Goal: Register for event/course

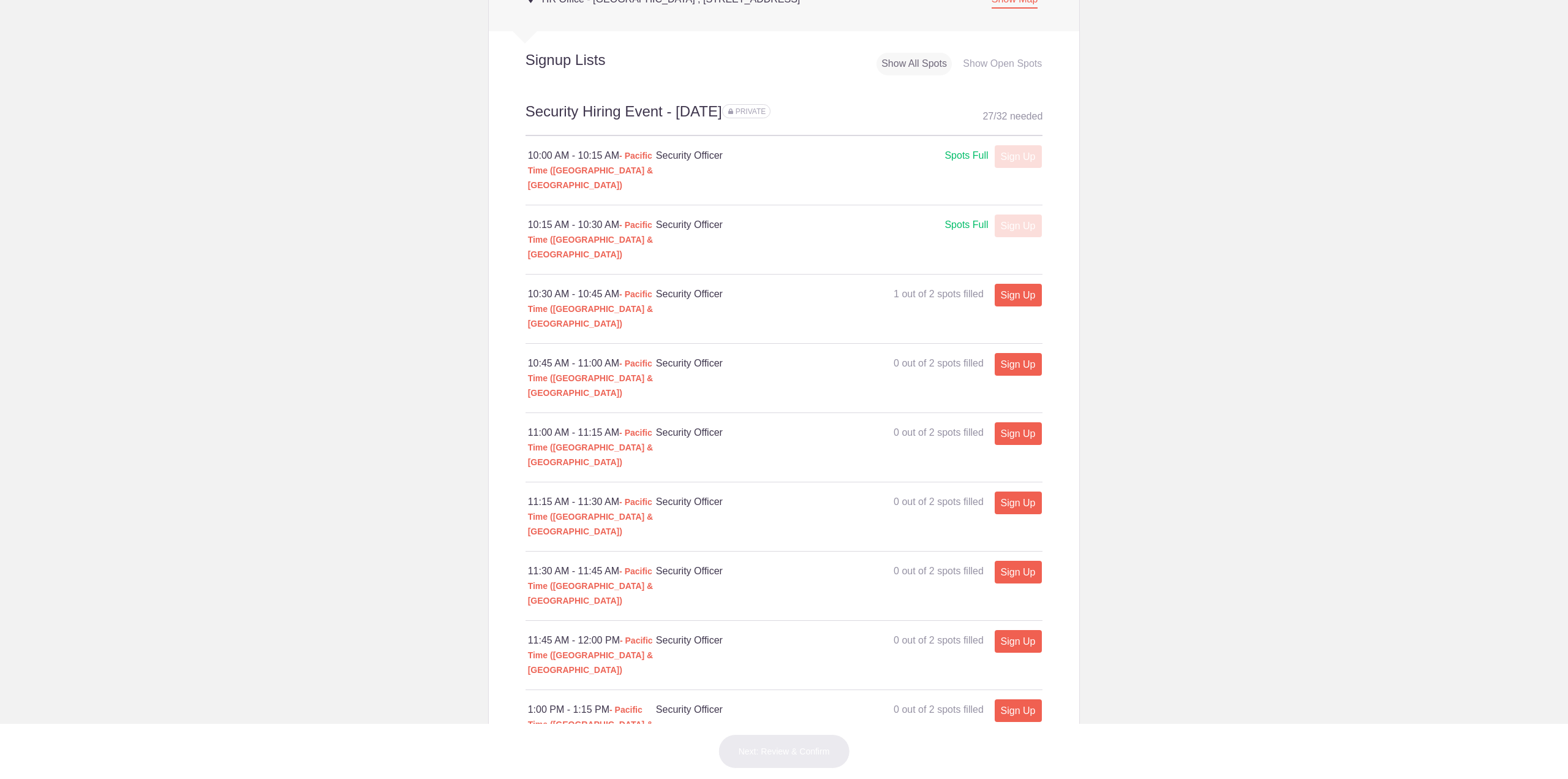
scroll to position [612, 0]
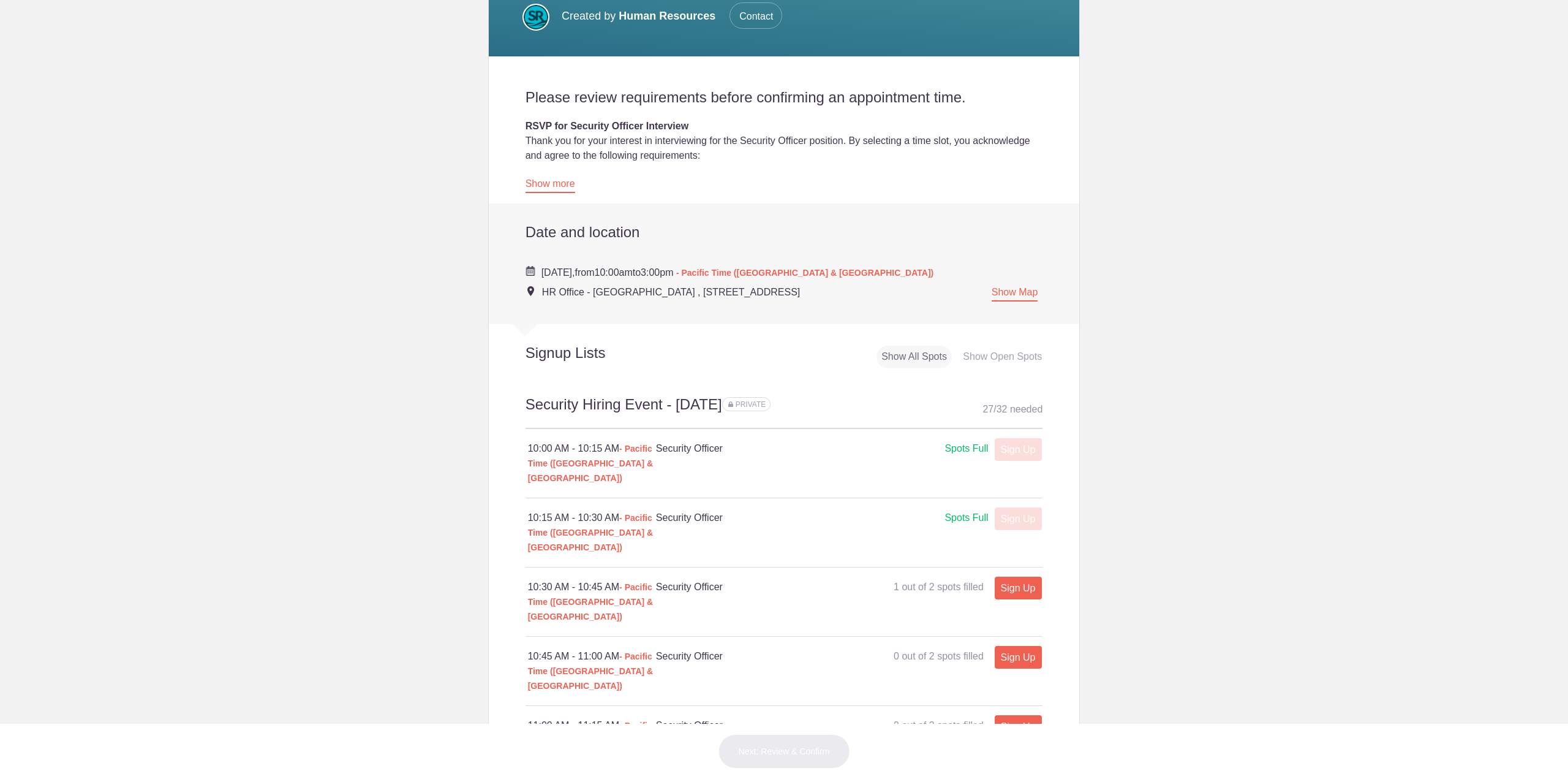
scroll to position [183, 0]
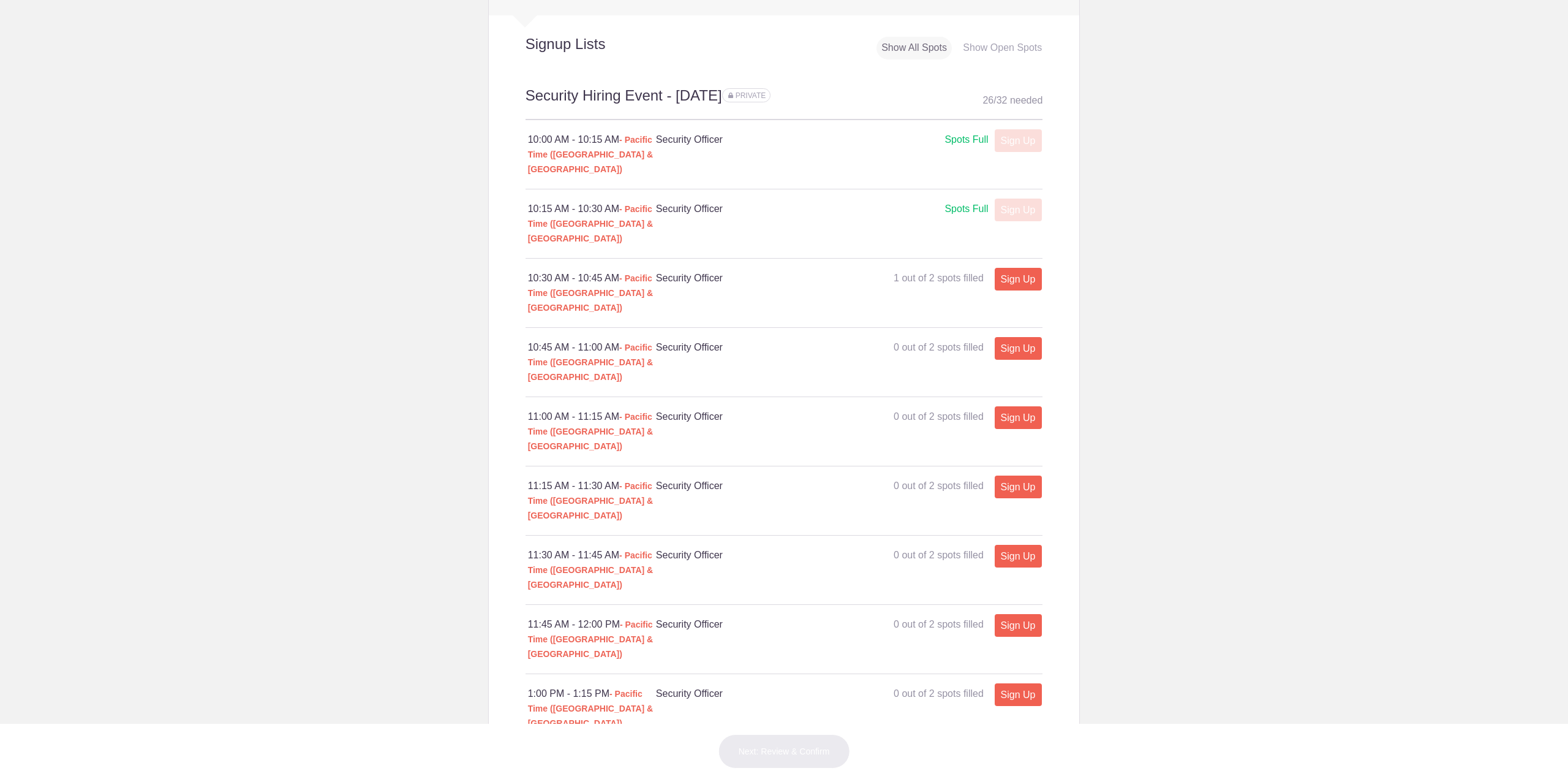
scroll to position [736, 0]
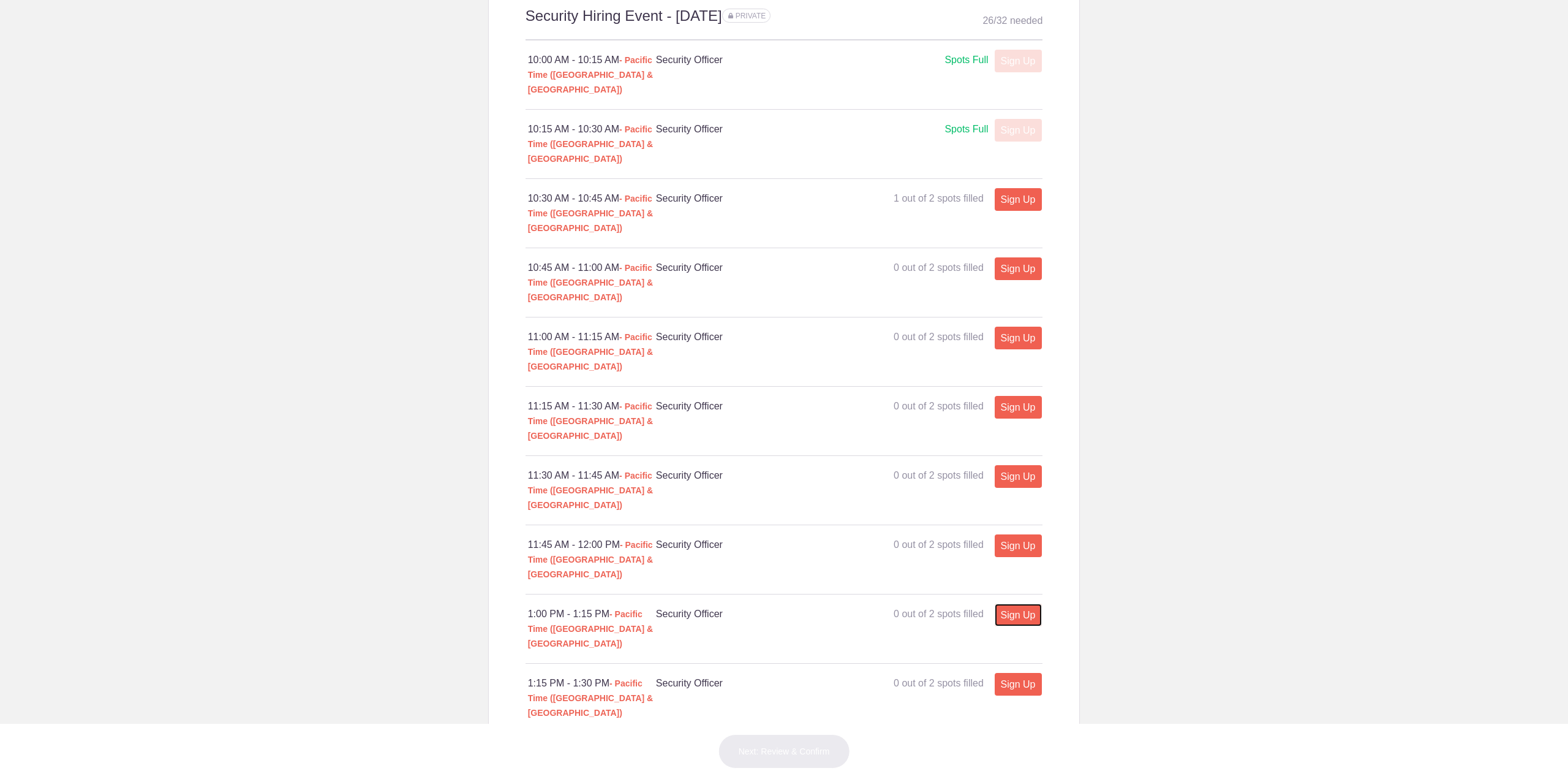
click at [1028, 604] on link "Sign Up" at bounding box center [1019, 615] width 47 height 23
type input "1"
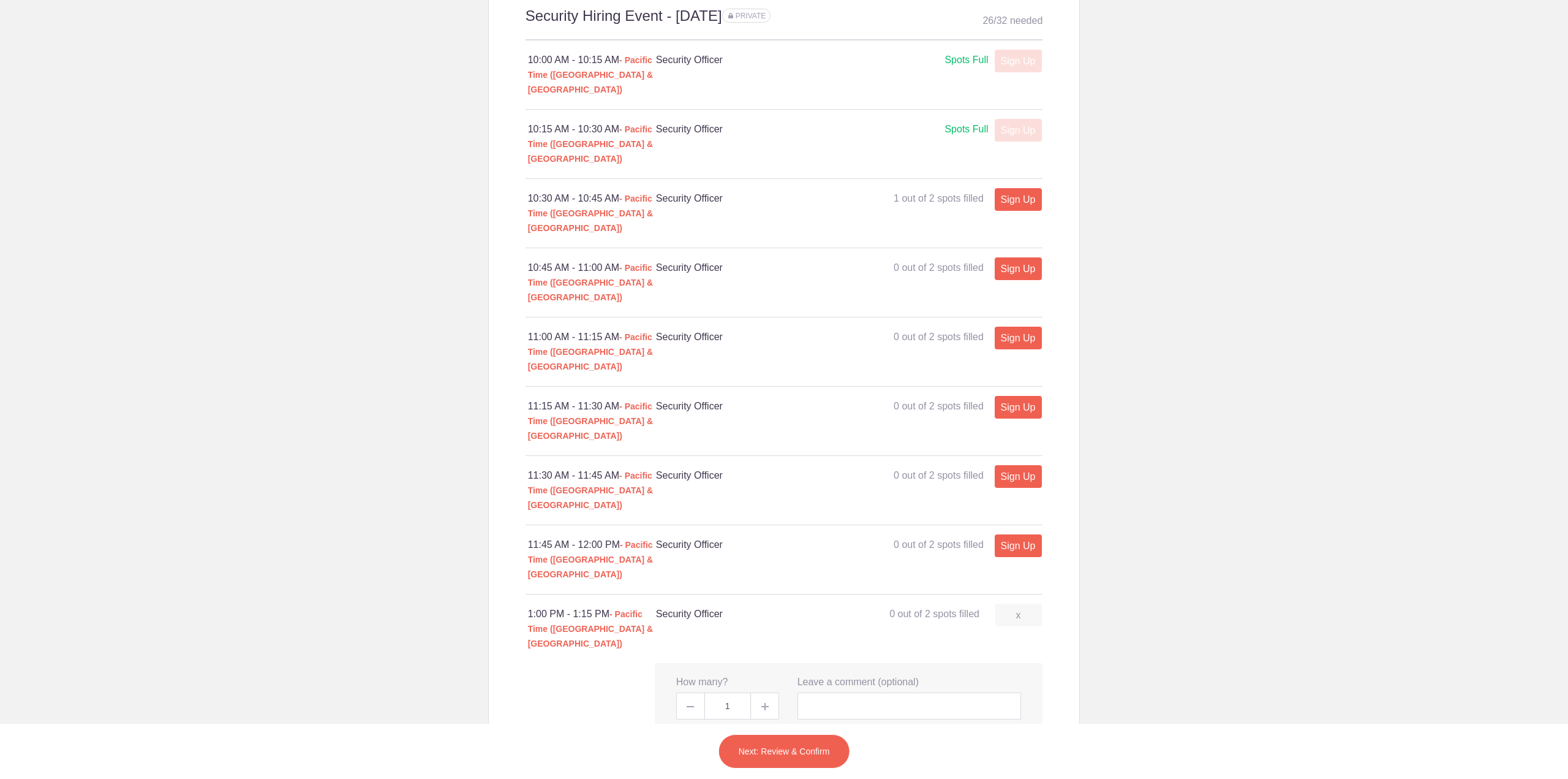
click at [529, 663] on div at bounding box center [784, 703] width 517 height 79
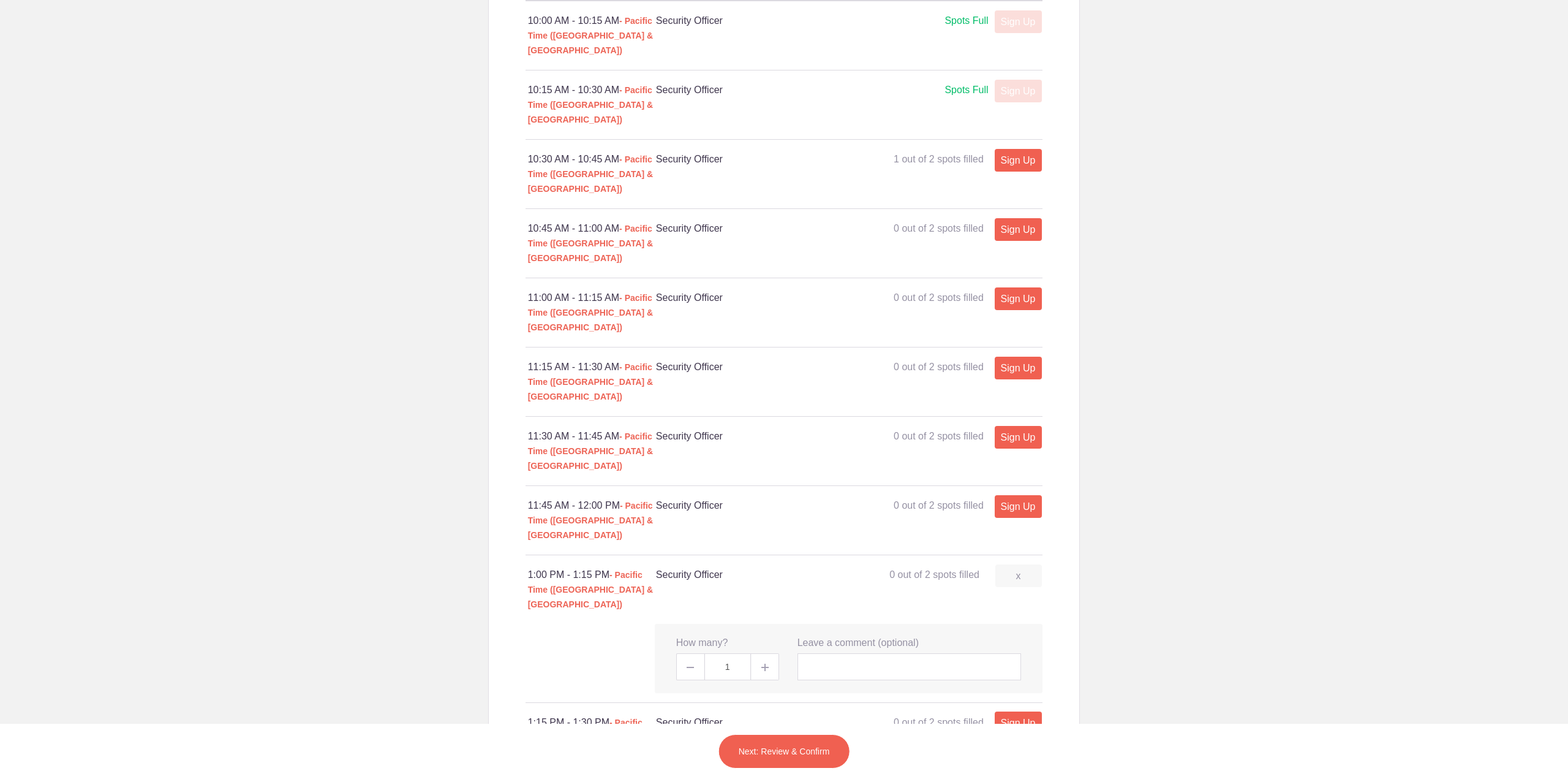
scroll to position [797, 0]
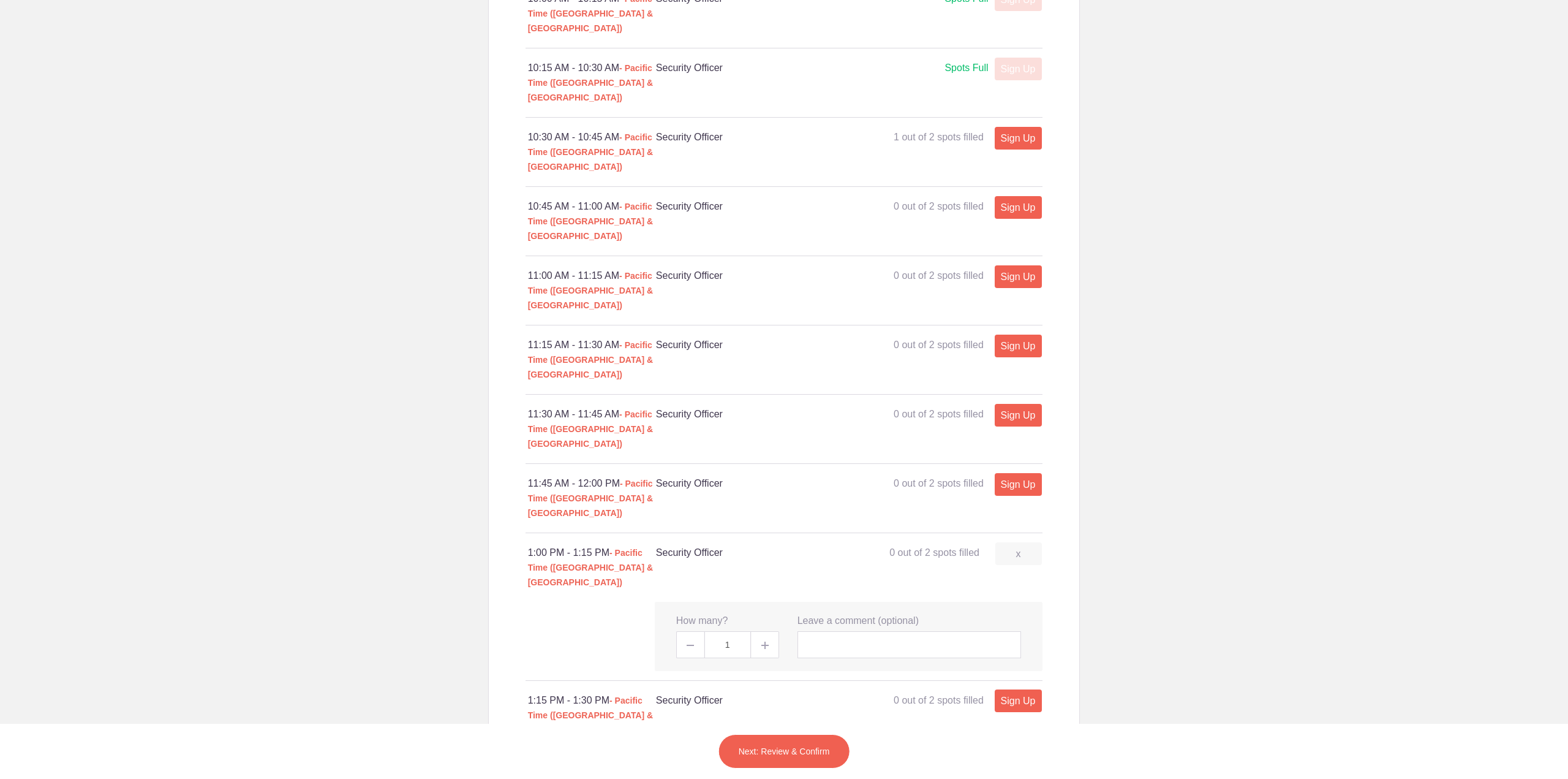
click at [796, 752] on button "Next: Review & Confirm" at bounding box center [784, 751] width 132 height 35
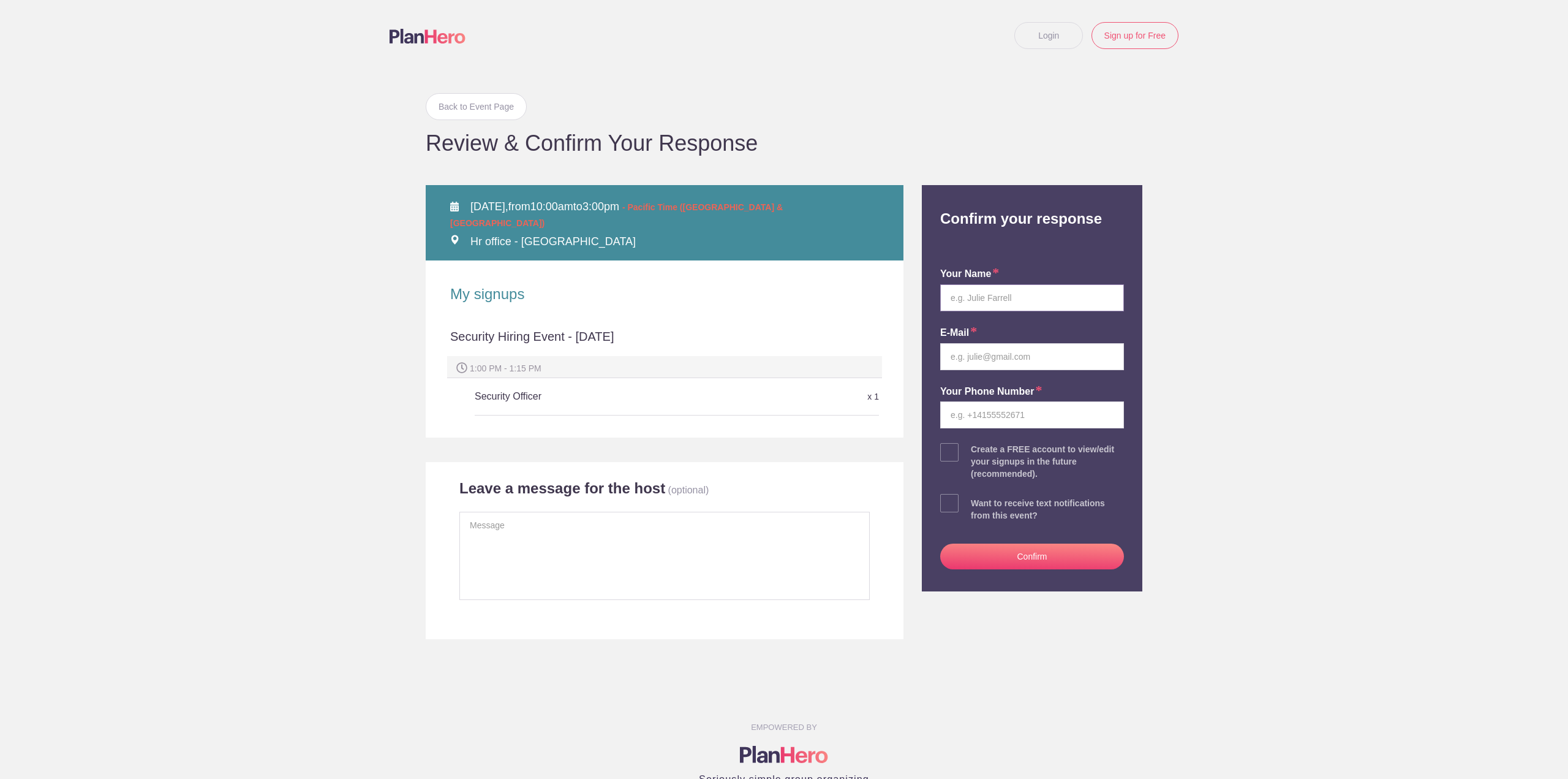
click at [989, 299] on input "text" at bounding box center [1032, 298] width 183 height 27
click at [991, 297] on input "text" at bounding box center [1032, 298] width 183 height 27
type input "Christopher Russell Manes"
type input "chris.manes@gmail.com"
type input "7075480648"
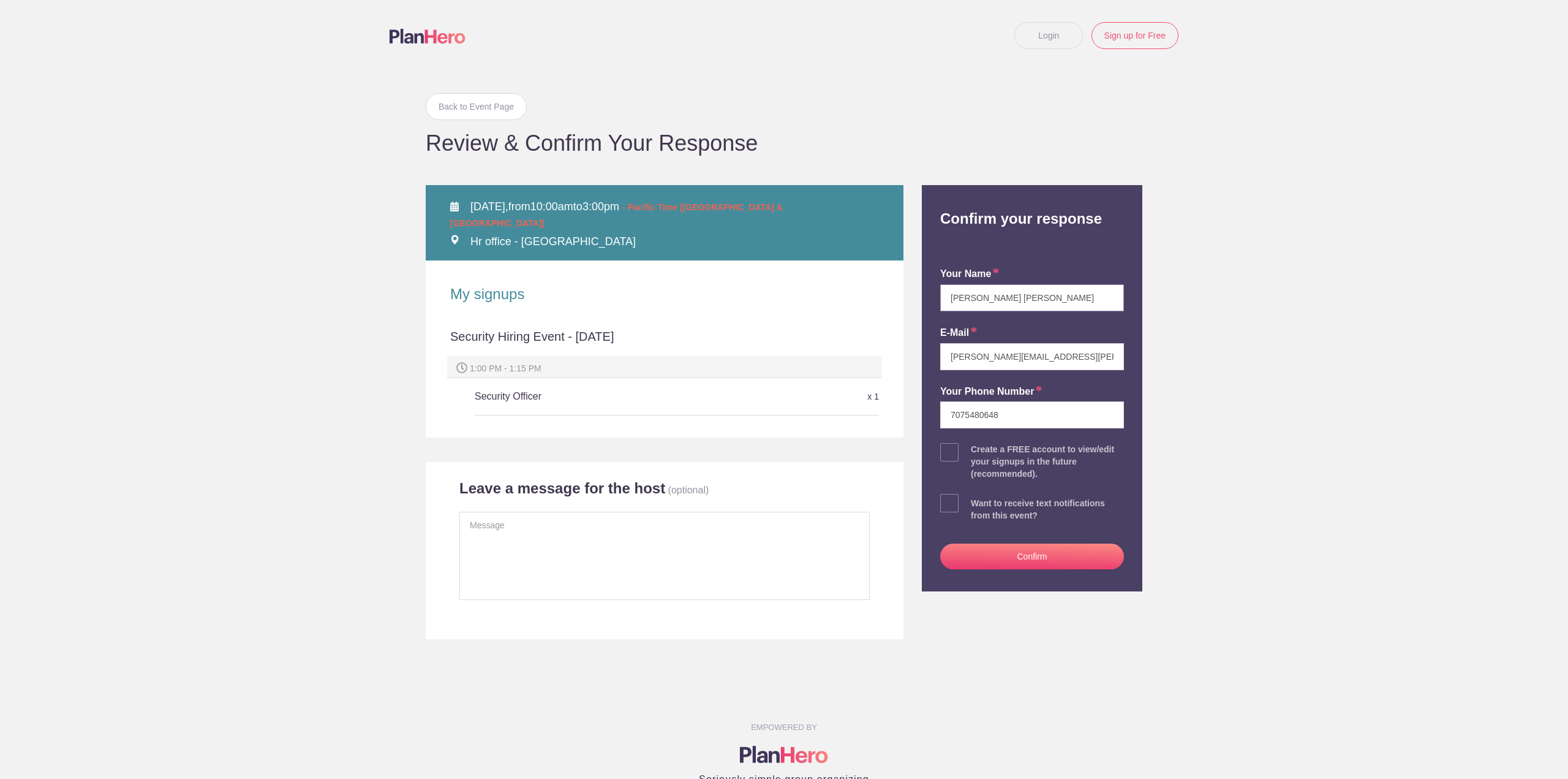
drag, startPoint x: 995, startPoint y: 291, endPoint x: 1023, endPoint y: 298, distance: 28.9
click at [1023, 298] on input "Christopher Russell Manes" at bounding box center [1032, 298] width 183 height 27
type input "[PERSON_NAME]"
click at [948, 453] on span at bounding box center [949, 452] width 19 height 19
click at [974, 453] on input "checkbox" at bounding box center [1066, 450] width 183 height 8
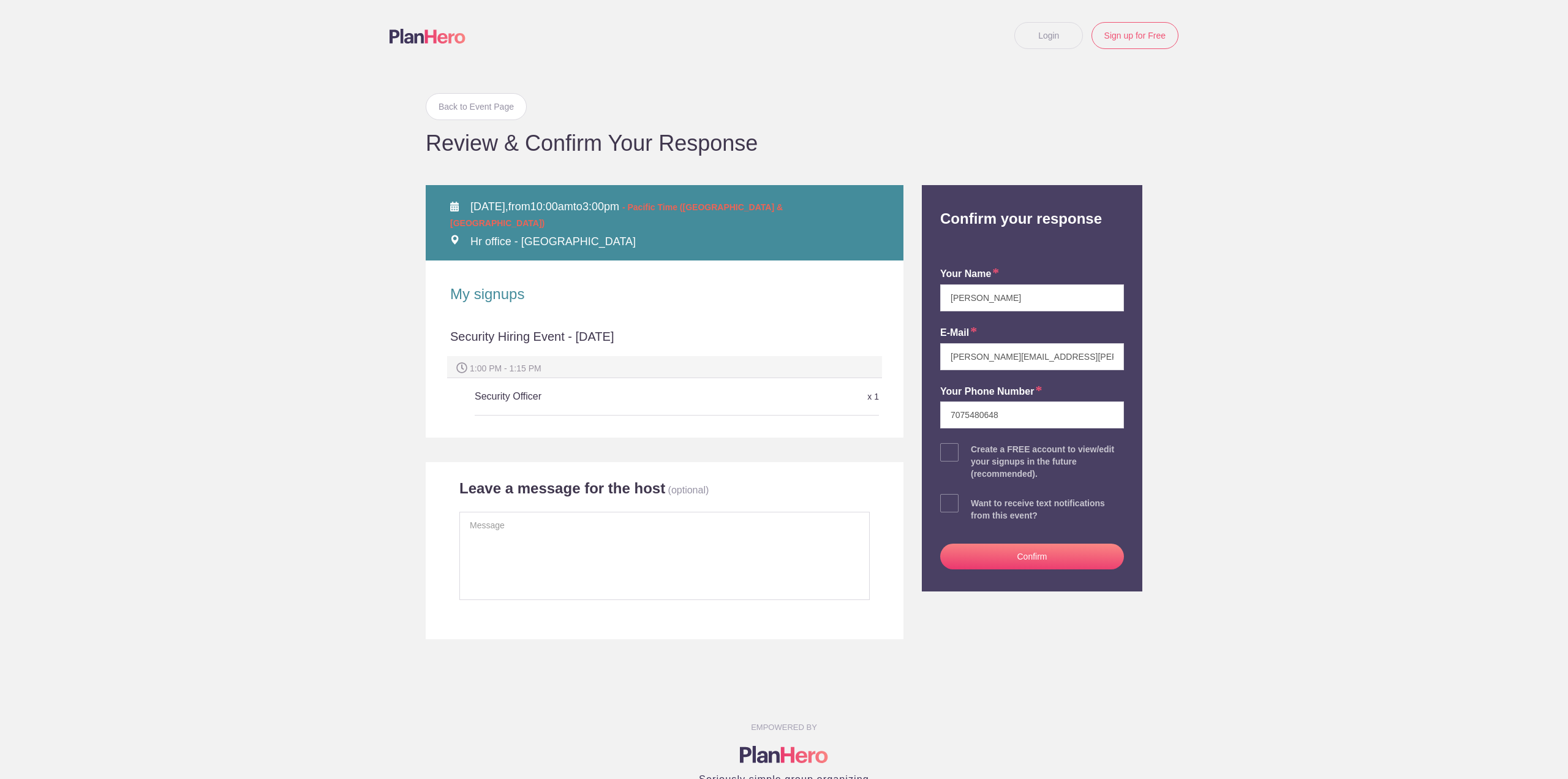
checkbox input "true"
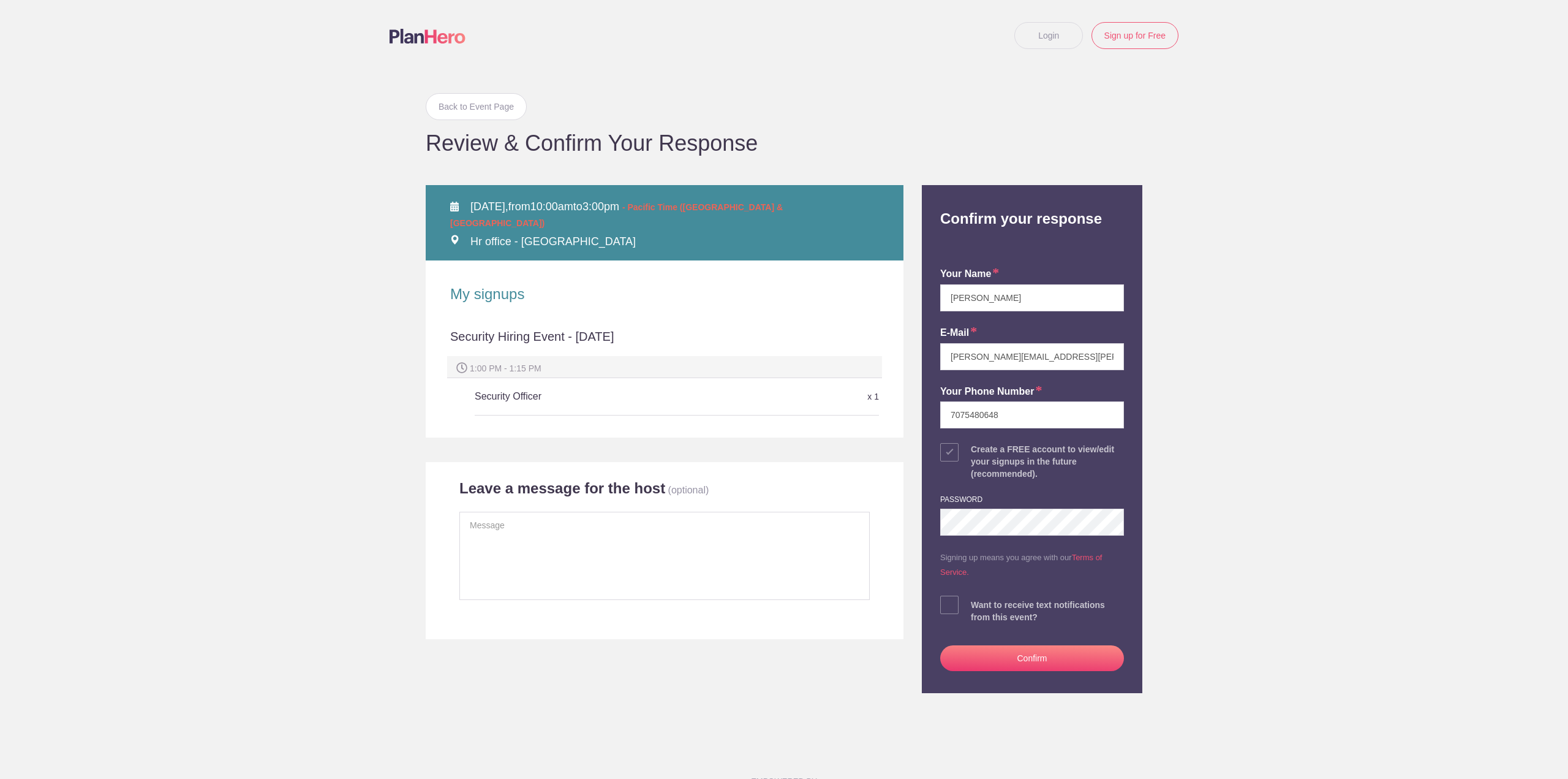
click at [944, 614] on span at bounding box center [949, 604] width 19 height 19
click at [974, 606] on input "checkbox" at bounding box center [1066, 602] width 183 height 8
checkbox input "true"
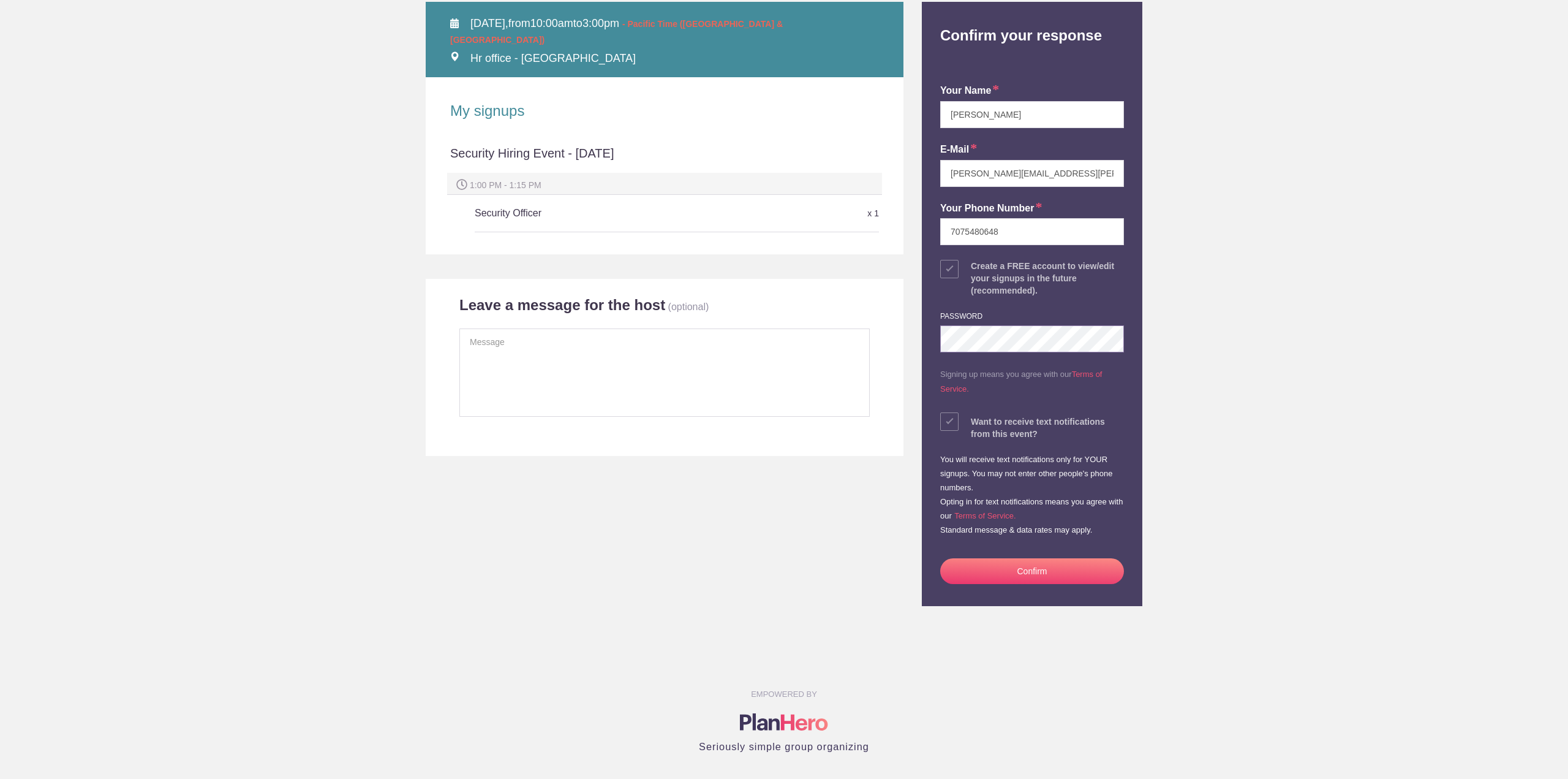
scroll to position [183, 0]
click at [1040, 572] on button "Confirm" at bounding box center [1032, 571] width 183 height 26
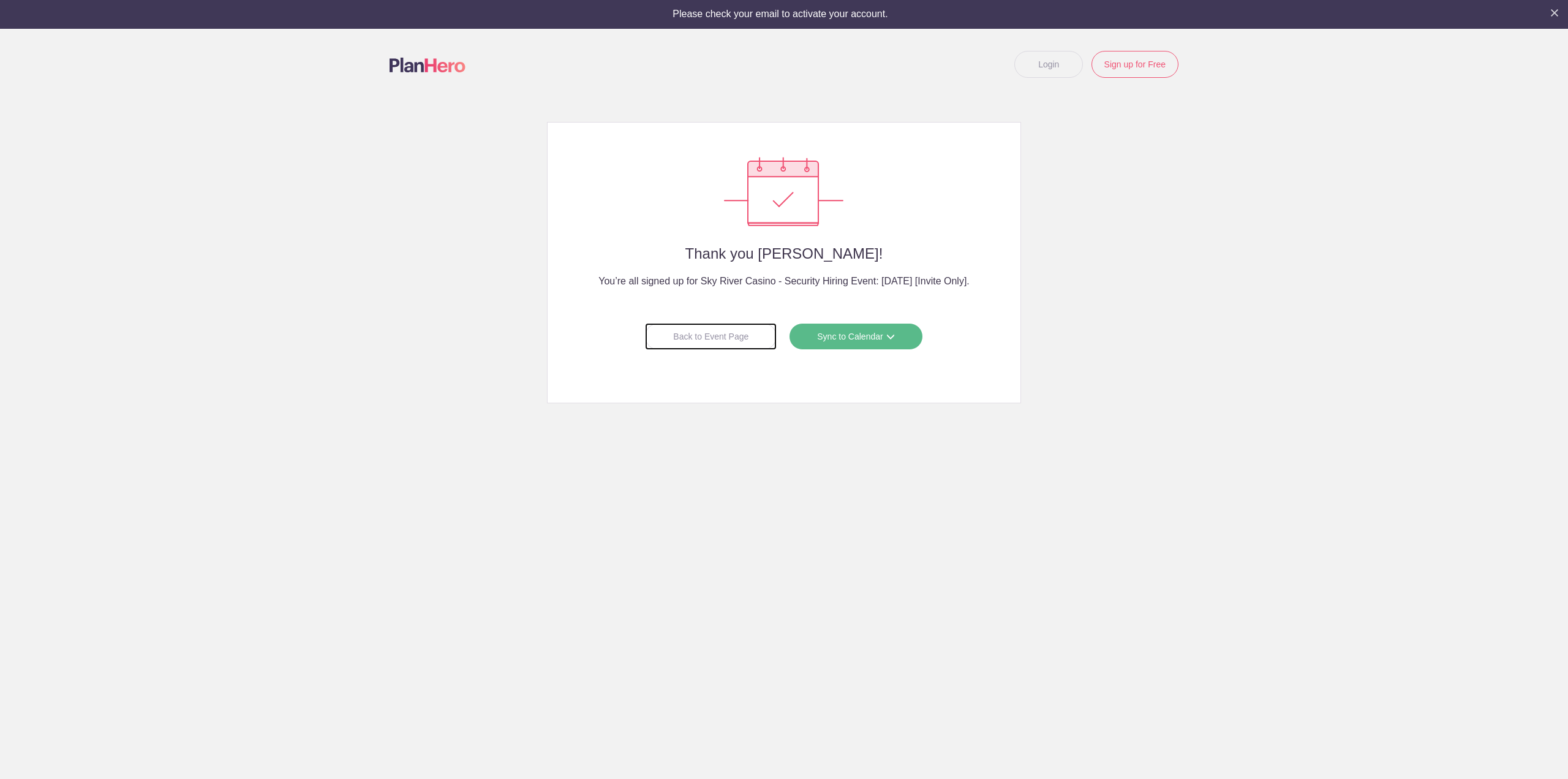
click at [697, 338] on div "Back to Event Page" at bounding box center [711, 336] width 132 height 27
